Goal: Task Accomplishment & Management: Complete application form

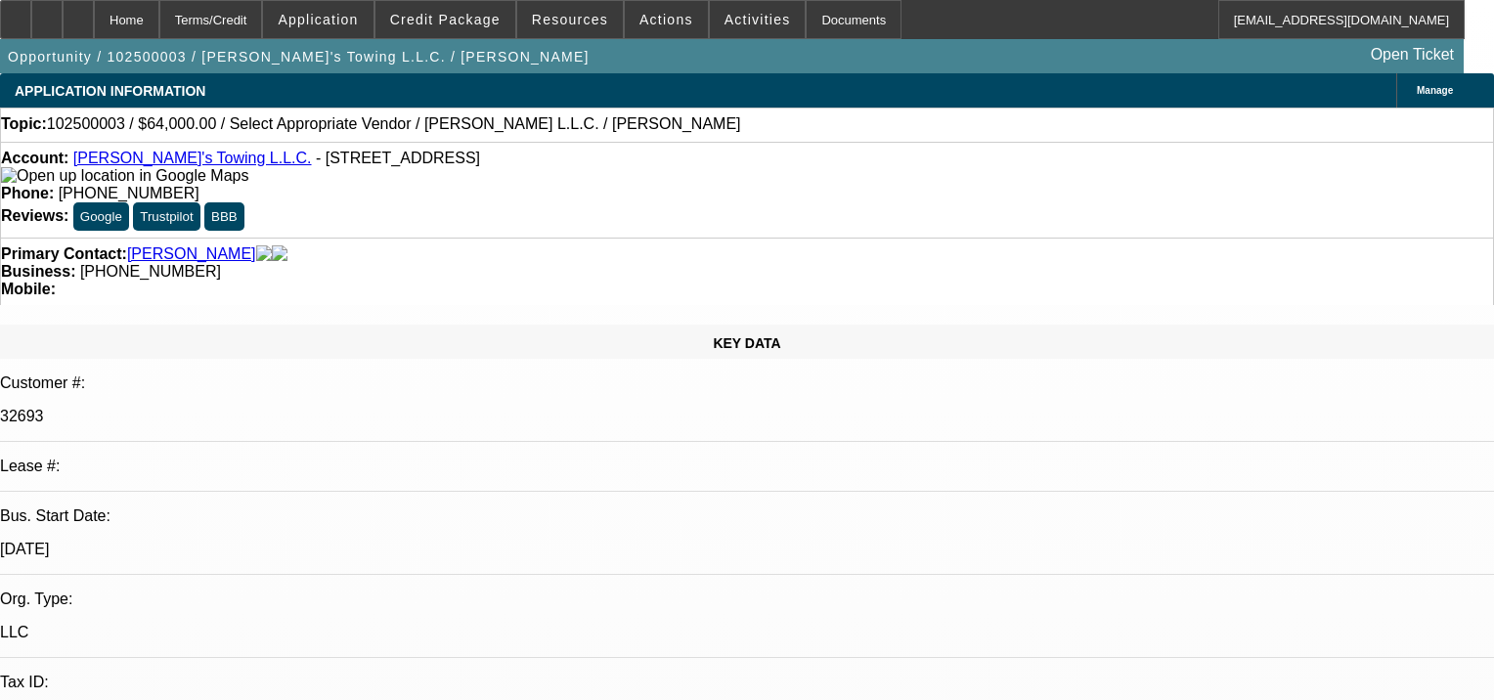
select select "0"
select select "2"
select select "0.1"
select select "4"
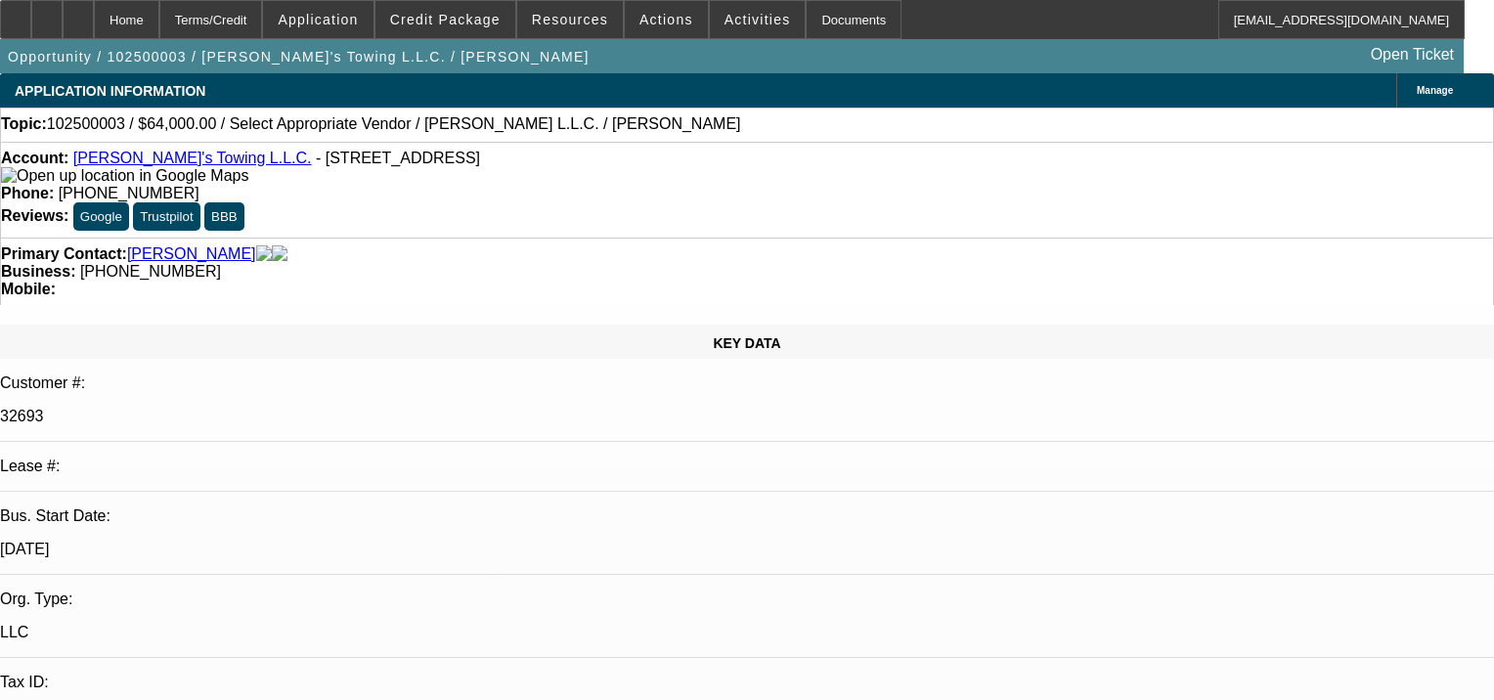
select select "0"
select select "2"
select select "0.1"
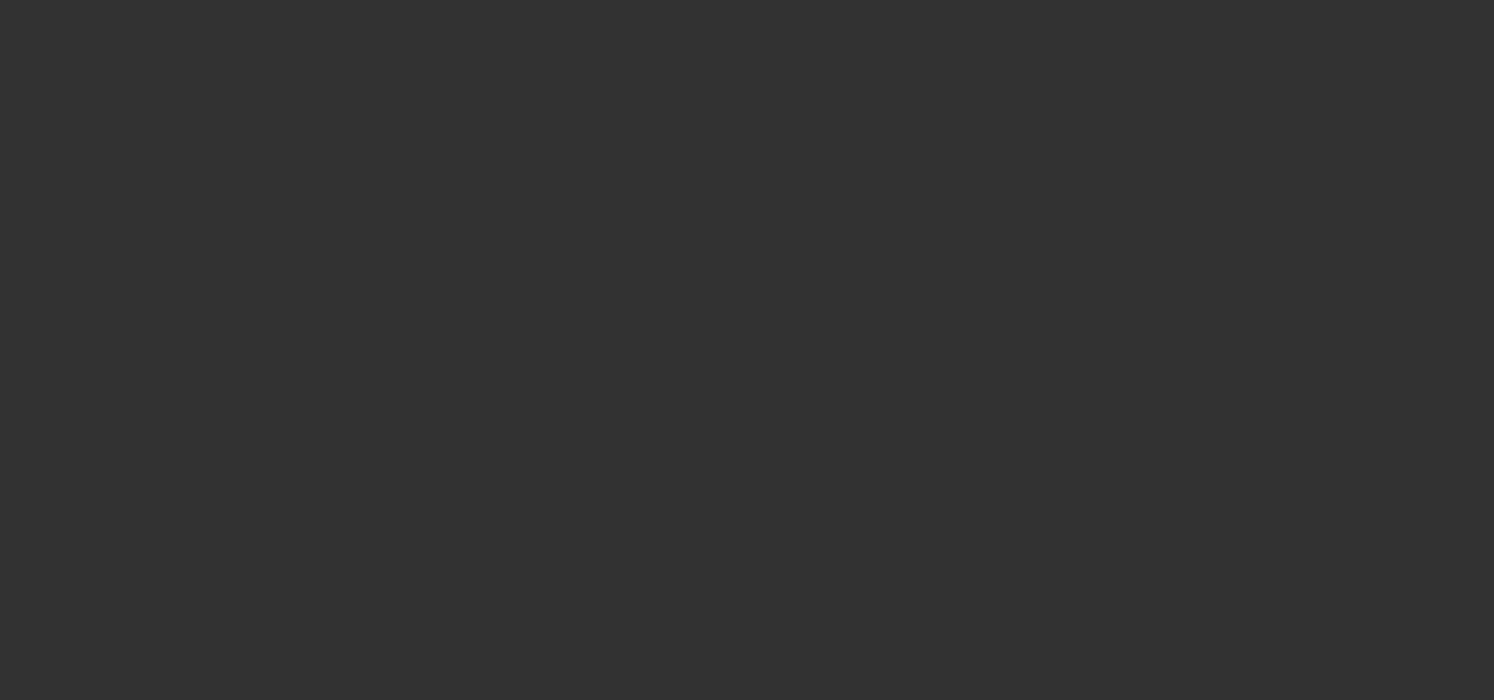
select select "1"
select select "2"
select select "4"
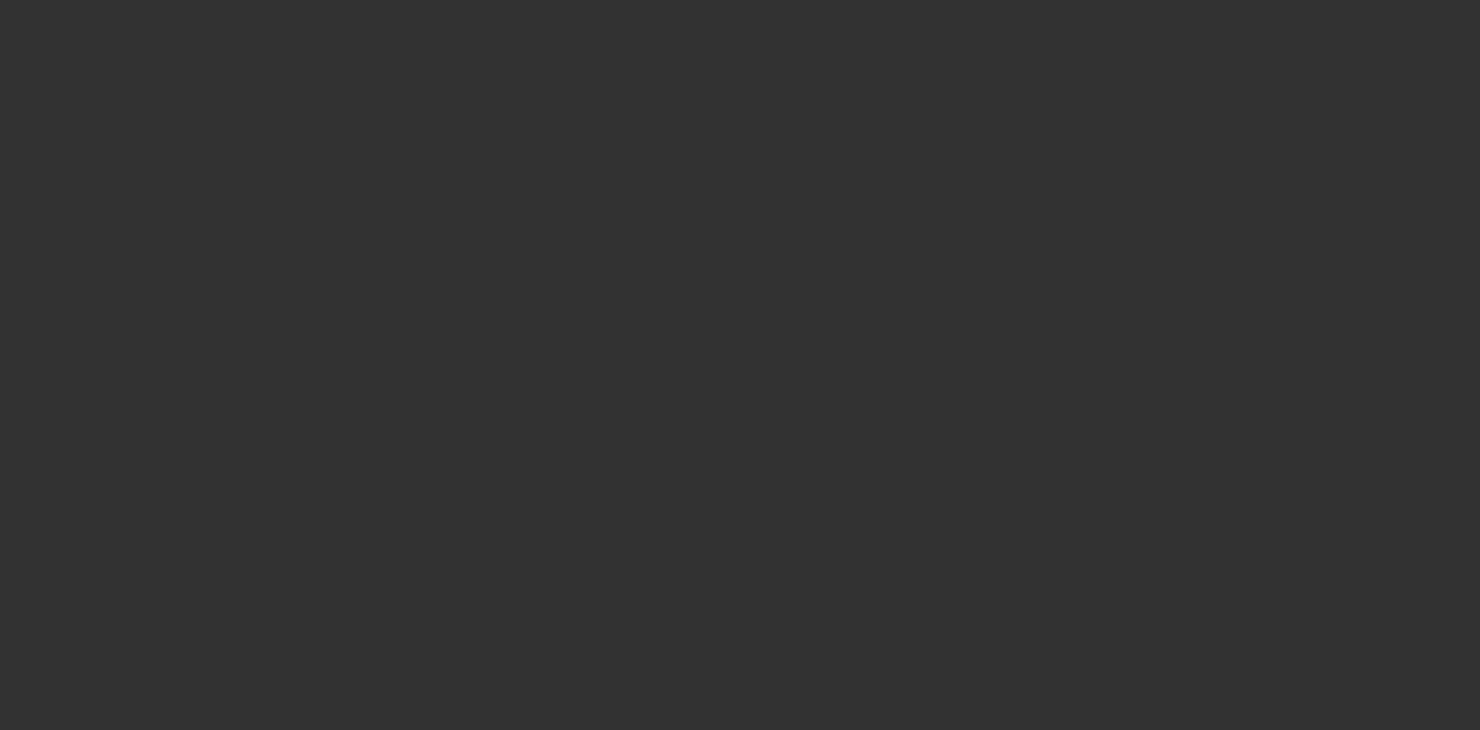
select select "0"
select select "2"
select select "0.1"
select select "4"
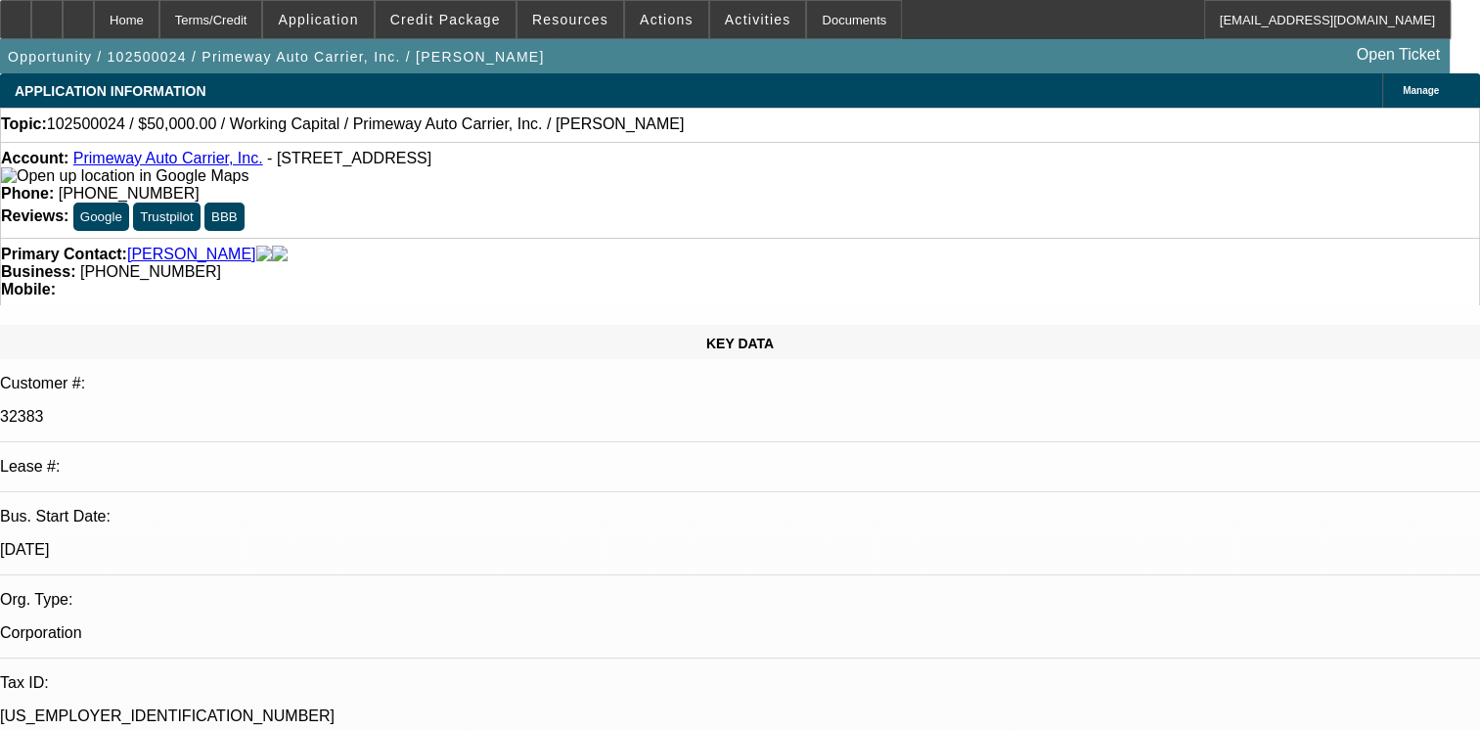
select select "0"
select select "2"
select select "0.1"
select select "4"
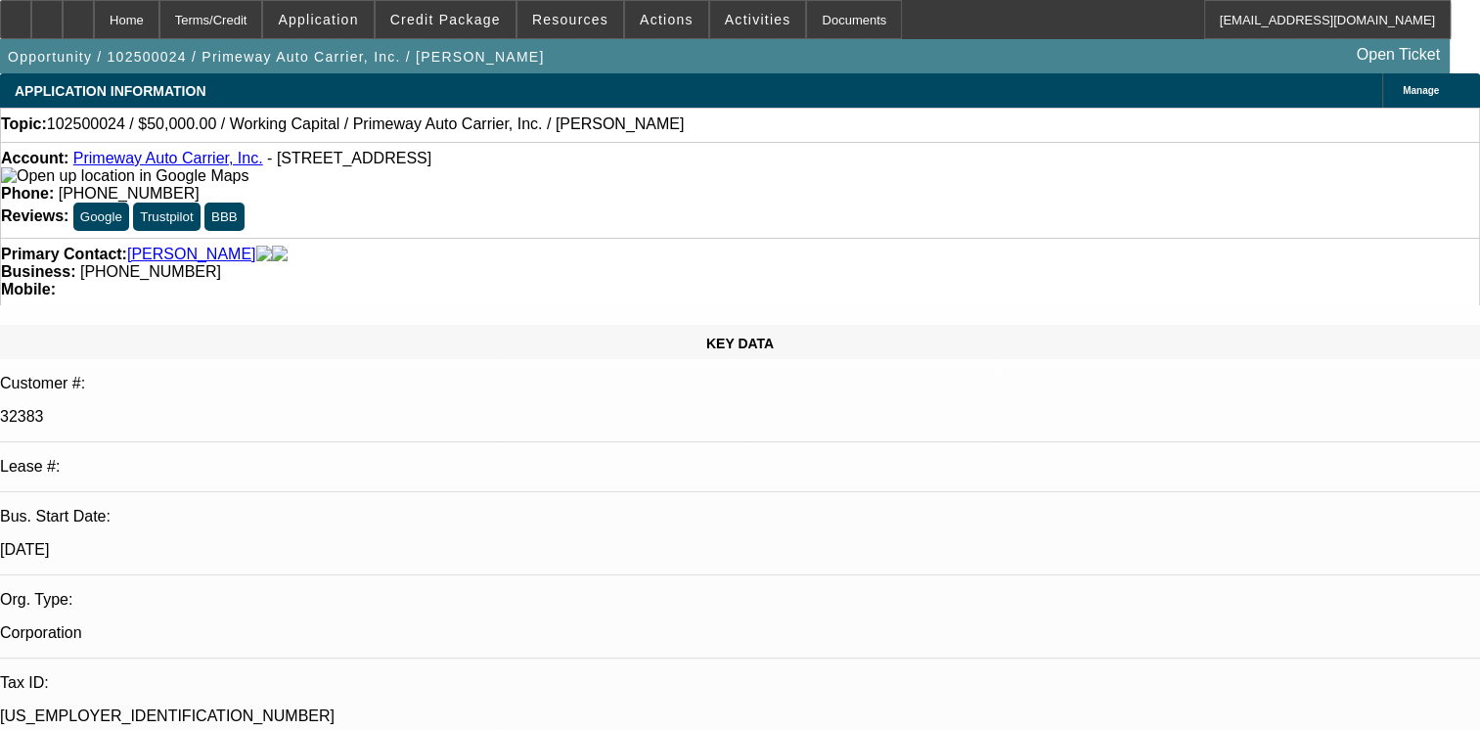
radio input "true"
type textarea "01- PAID OFF DEAL,"
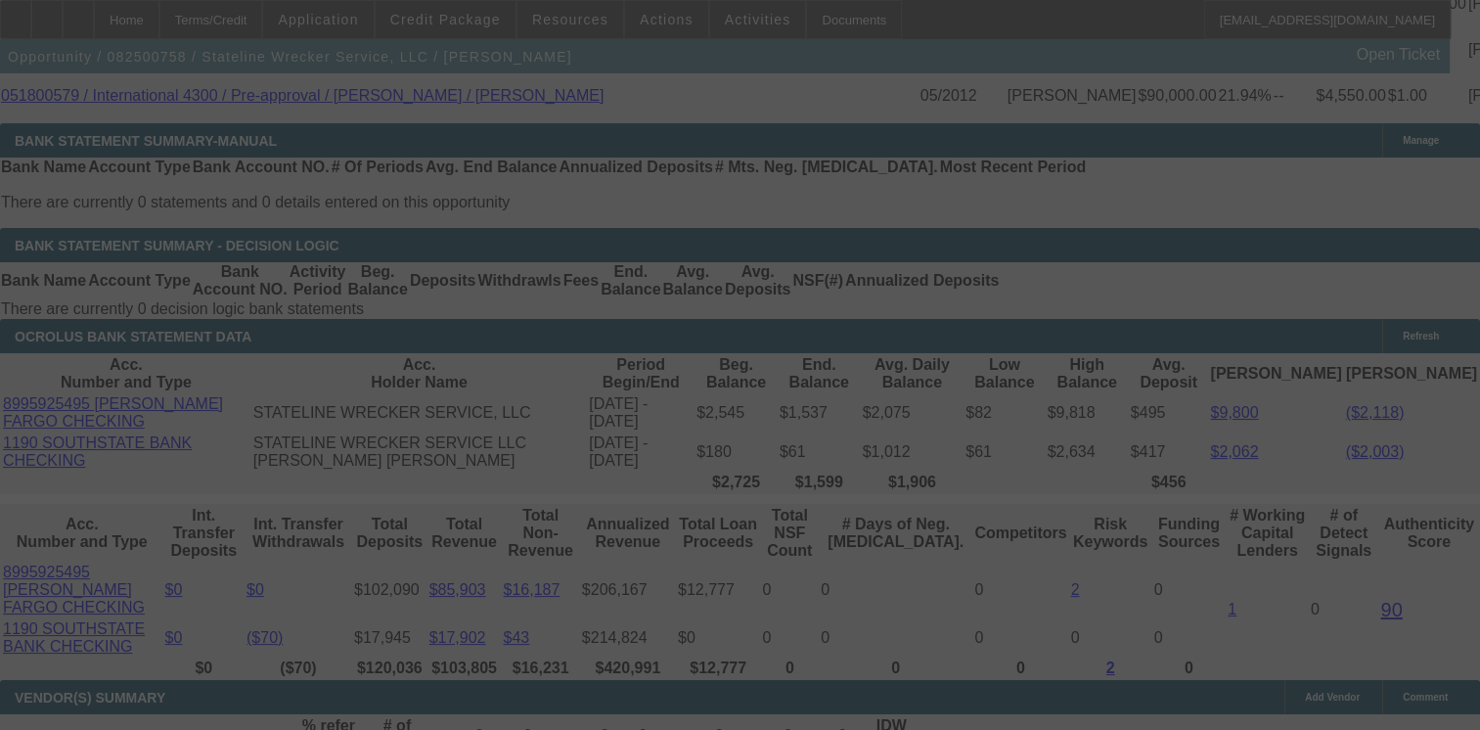
scroll to position [3670, 0]
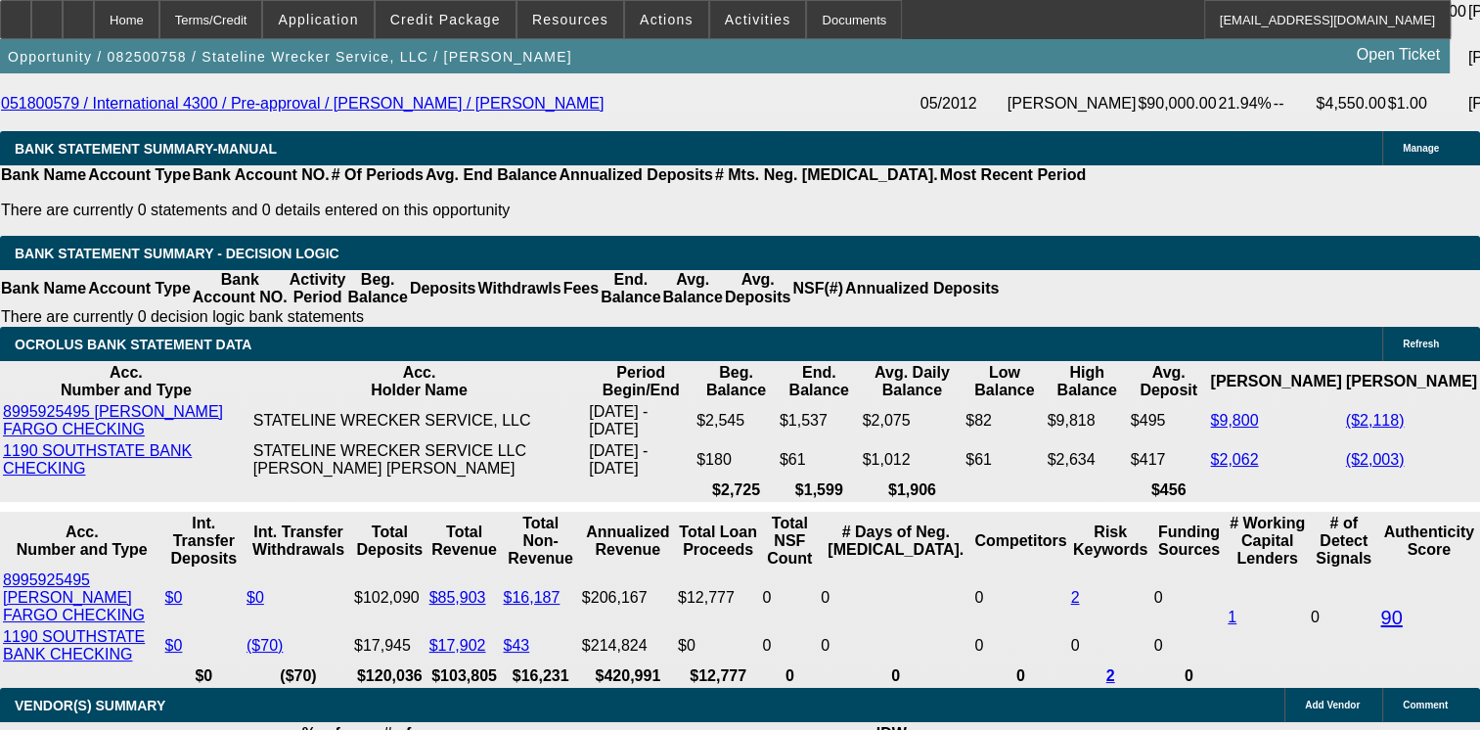
select select "0"
select select "2"
select select "0.1"
select select "0"
select select "2"
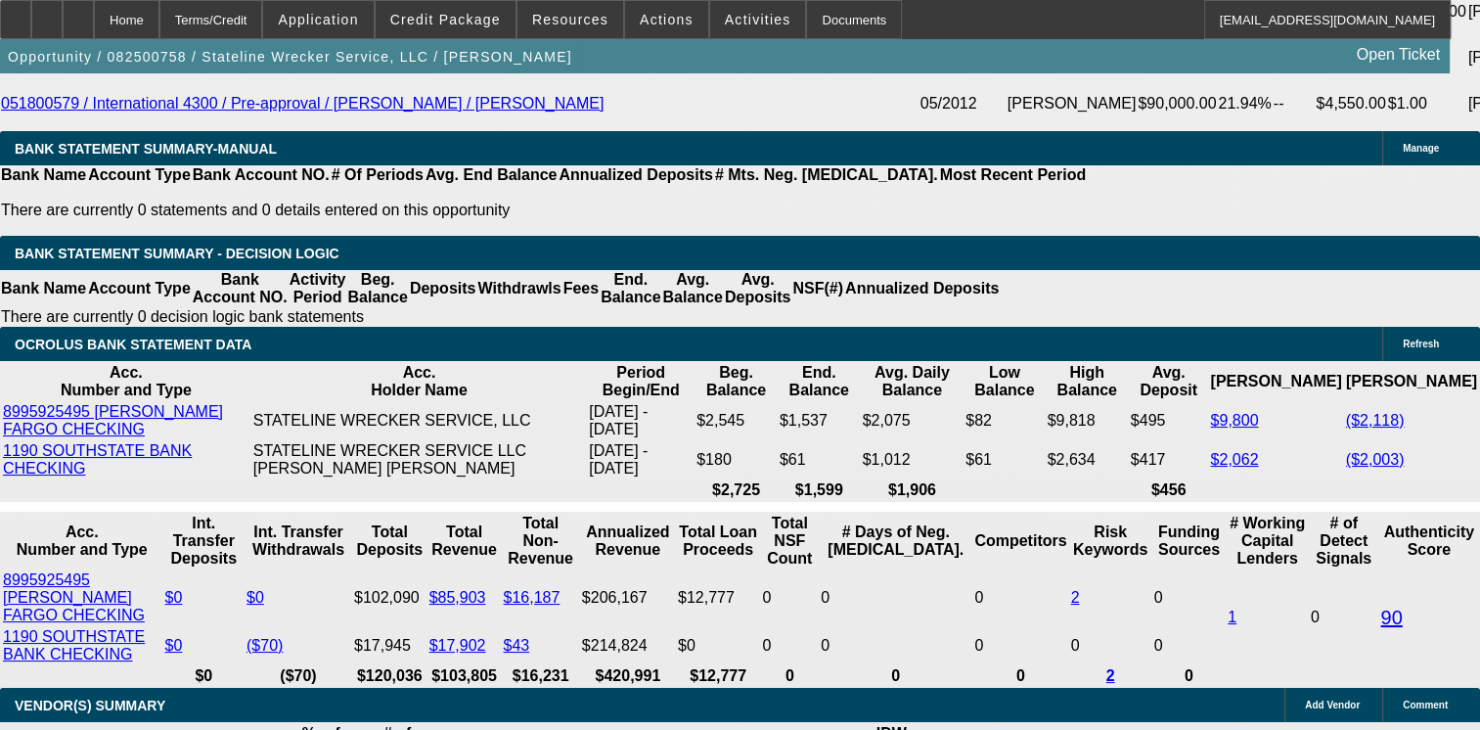
select select "0.1"
select select "0"
select select "2"
select select "0.1"
select select "0"
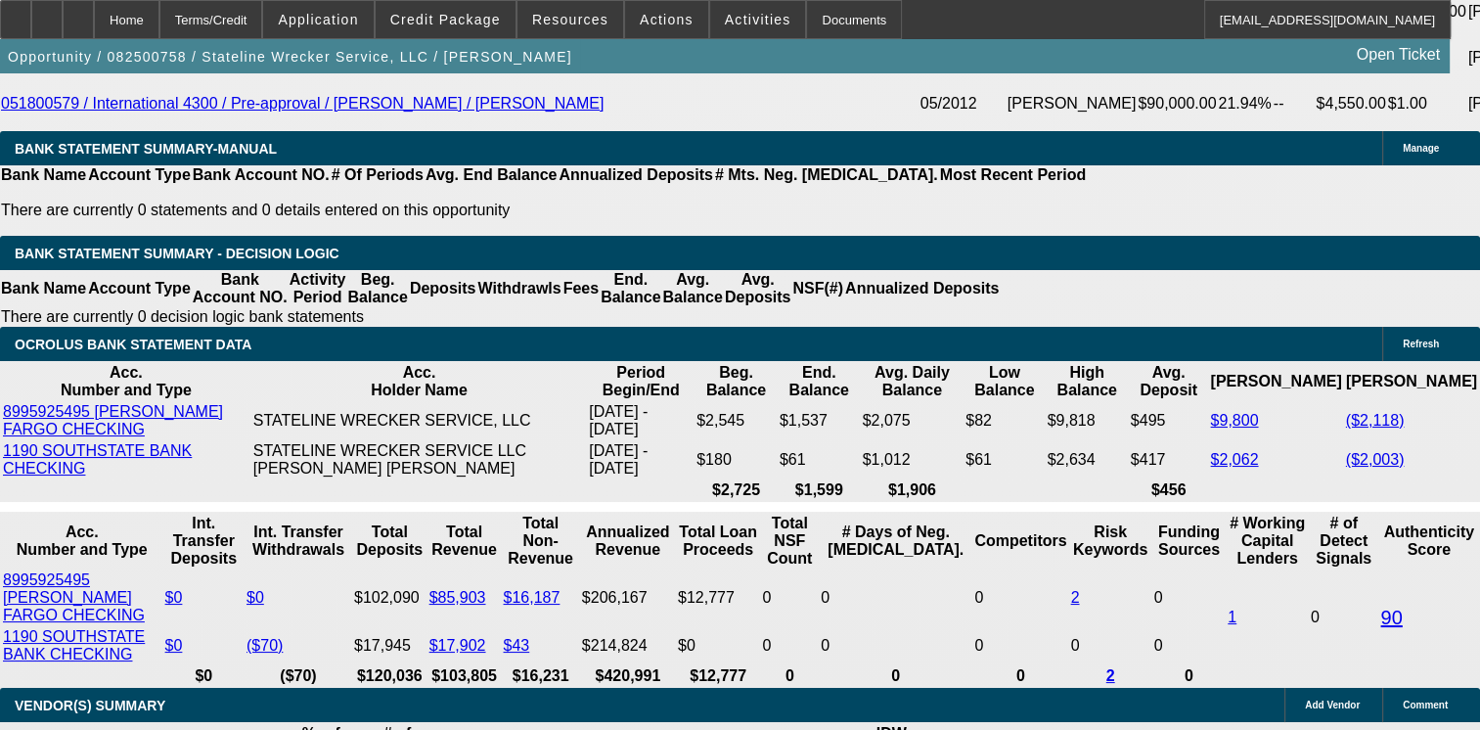
select select "2"
select select "0.1"
select select "1"
select select "2"
select select "4"
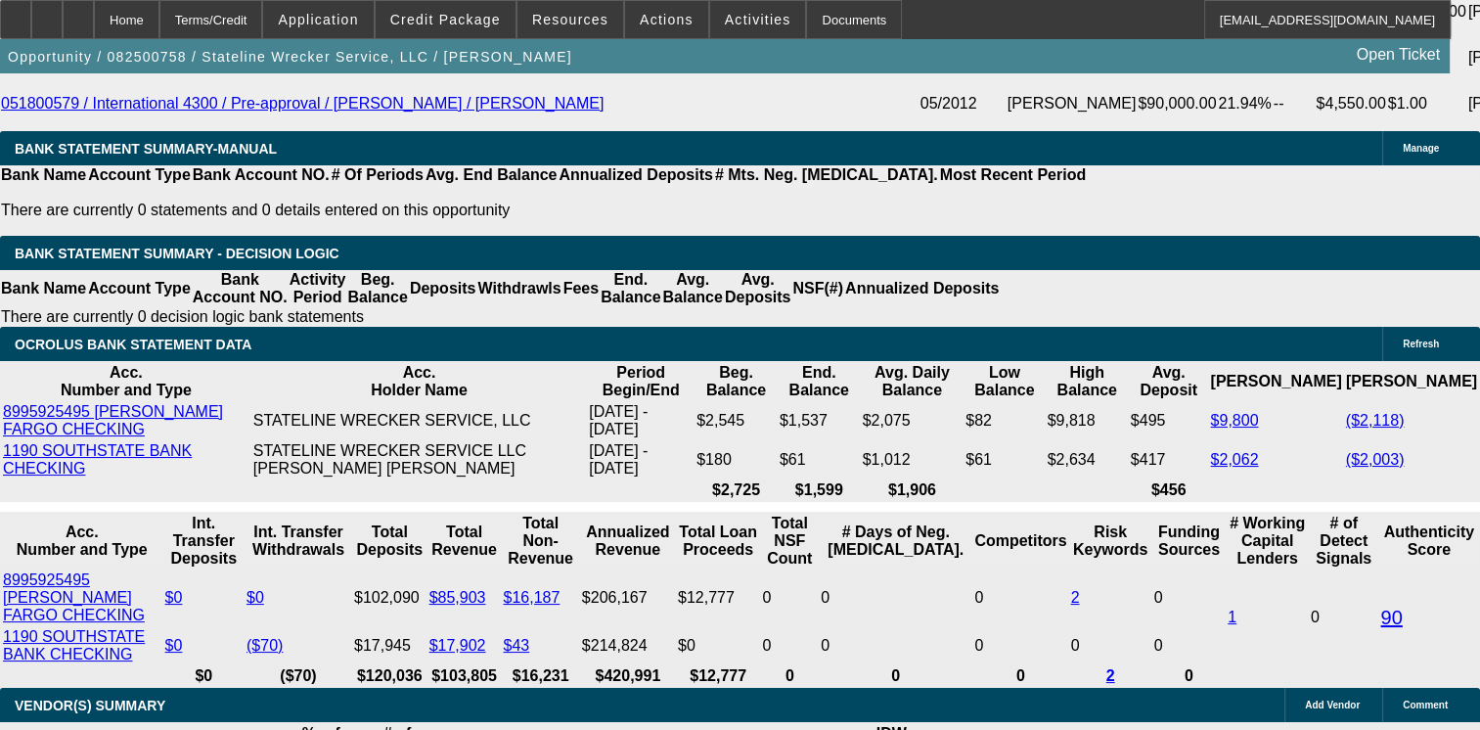
select select "1"
select select "2"
select select "4"
select select "1"
select select "2"
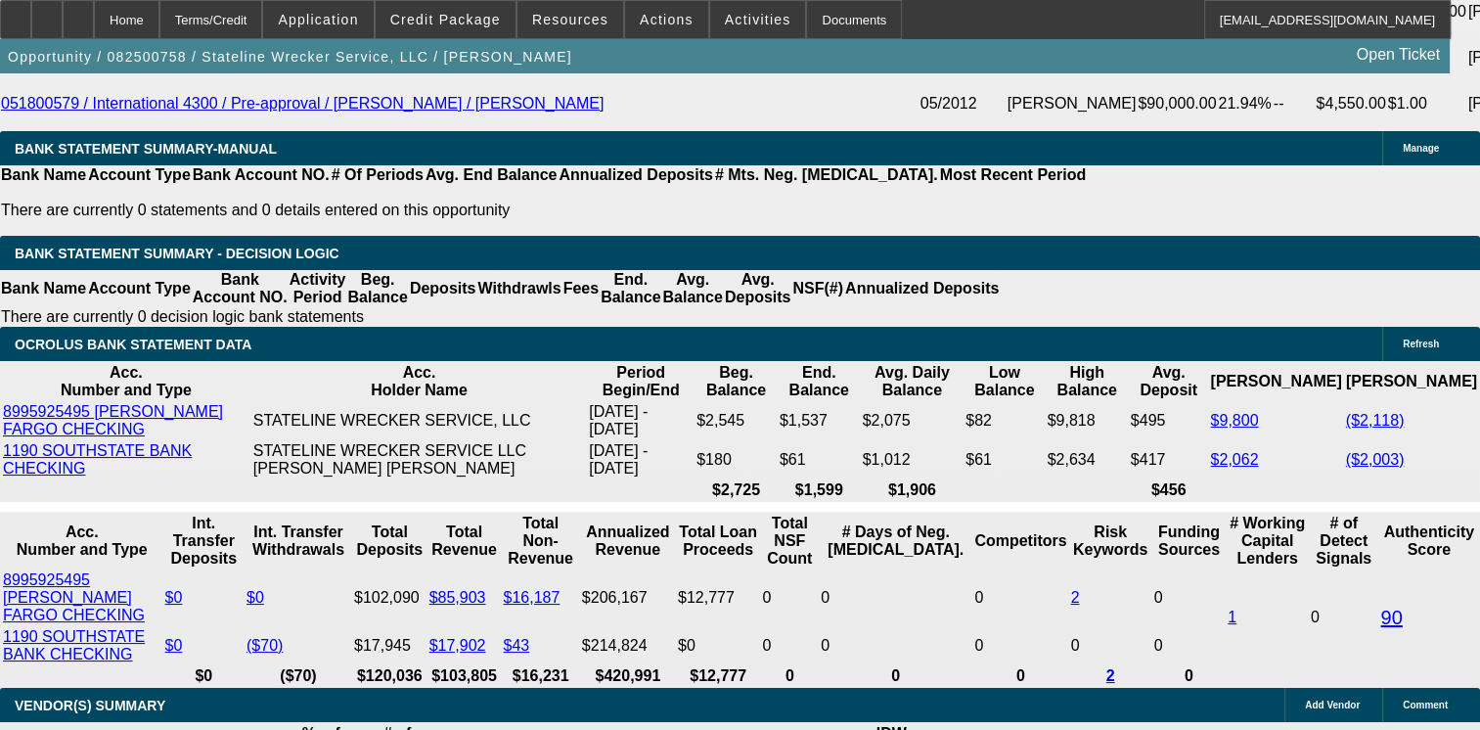
select select "4"
select select "1"
select select "2"
select select "4"
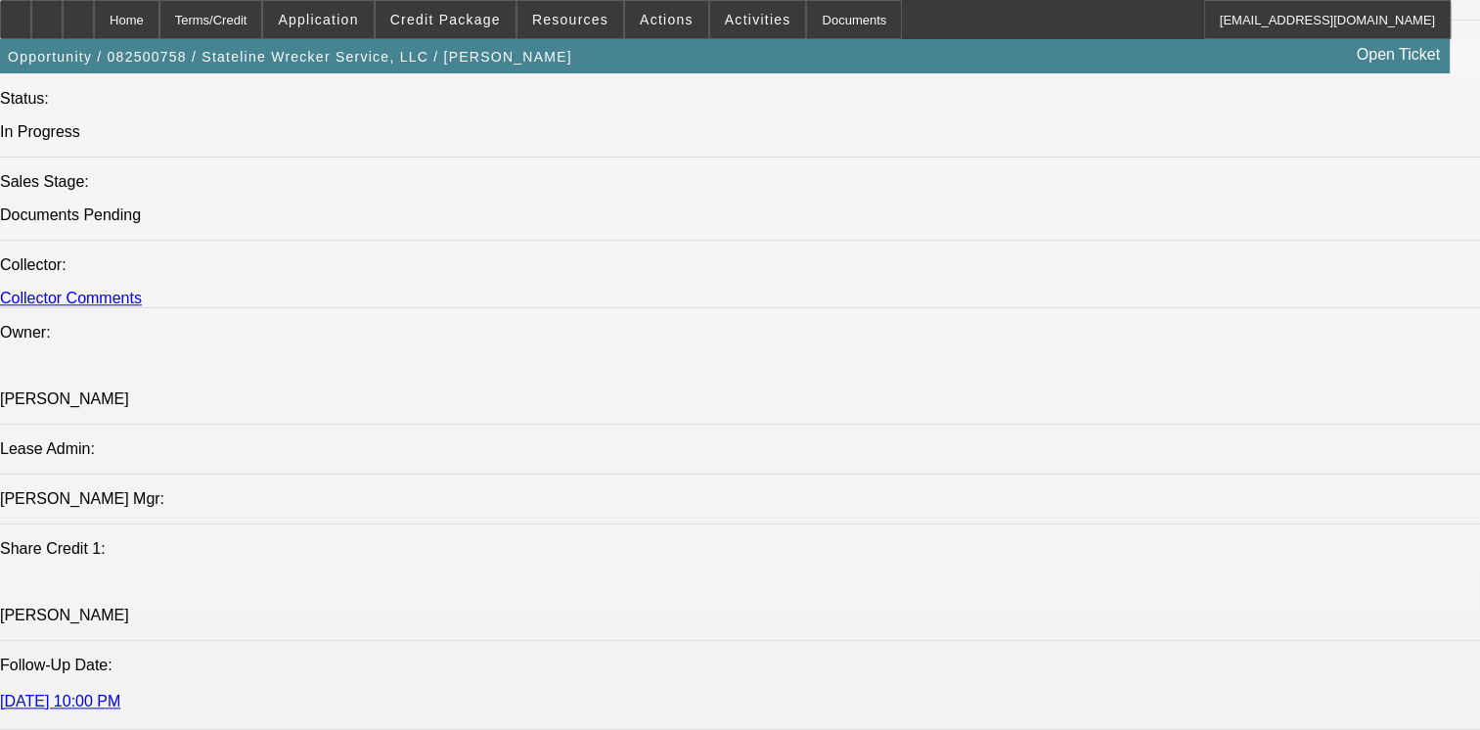
scroll to position [1540, 0]
